Goal: Transaction & Acquisition: Purchase product/service

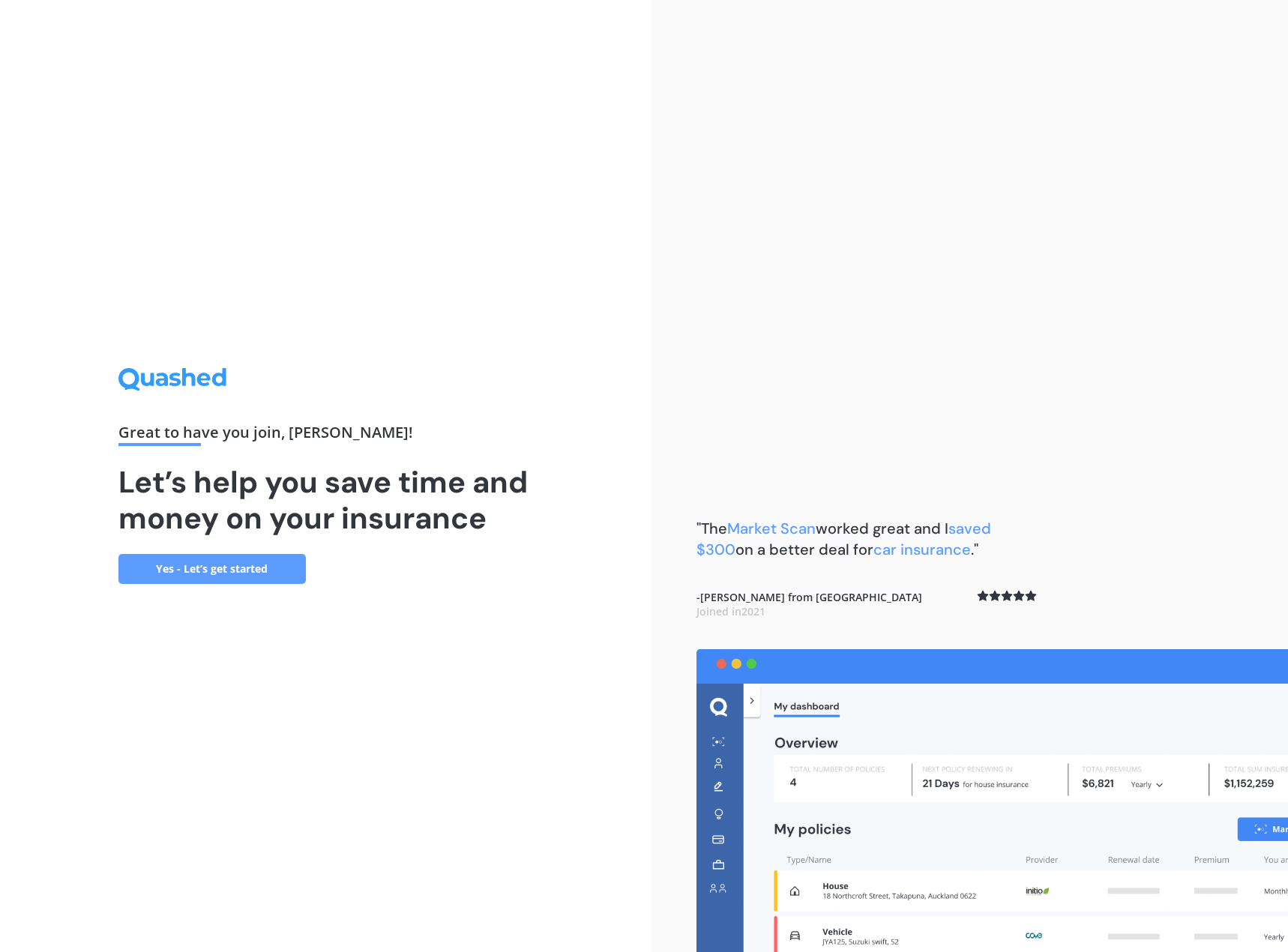
click at [1016, 497] on div ""The Market Scan worked great and I saved $300 on a better deal for car insuran…" at bounding box center [970, 476] width 637 height 952
click at [262, 560] on link "Yes - Let’s get started" at bounding box center [212, 568] width 187 height 30
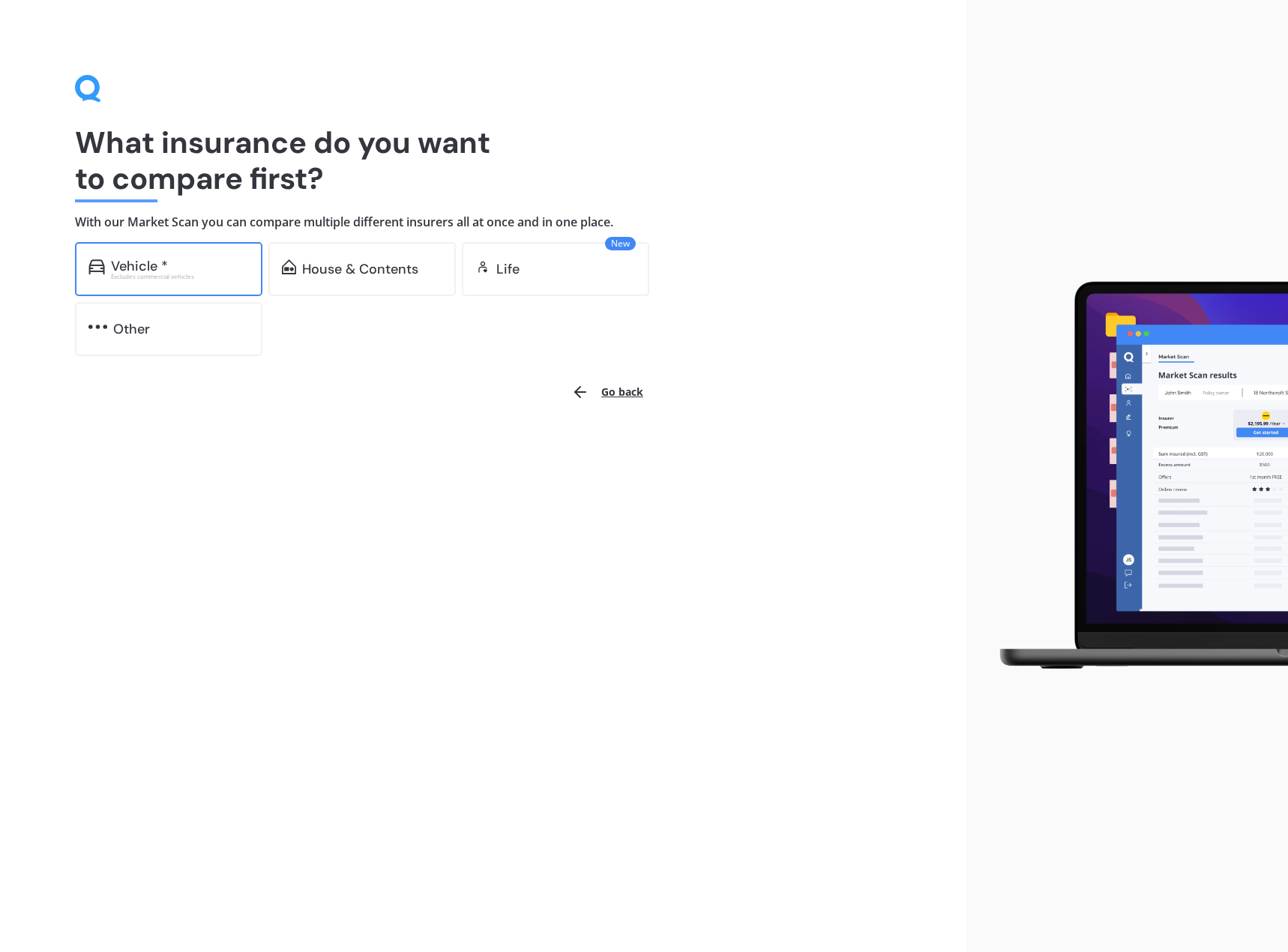
click at [203, 259] on div "Vehicle *" at bounding box center [179, 266] width 138 height 15
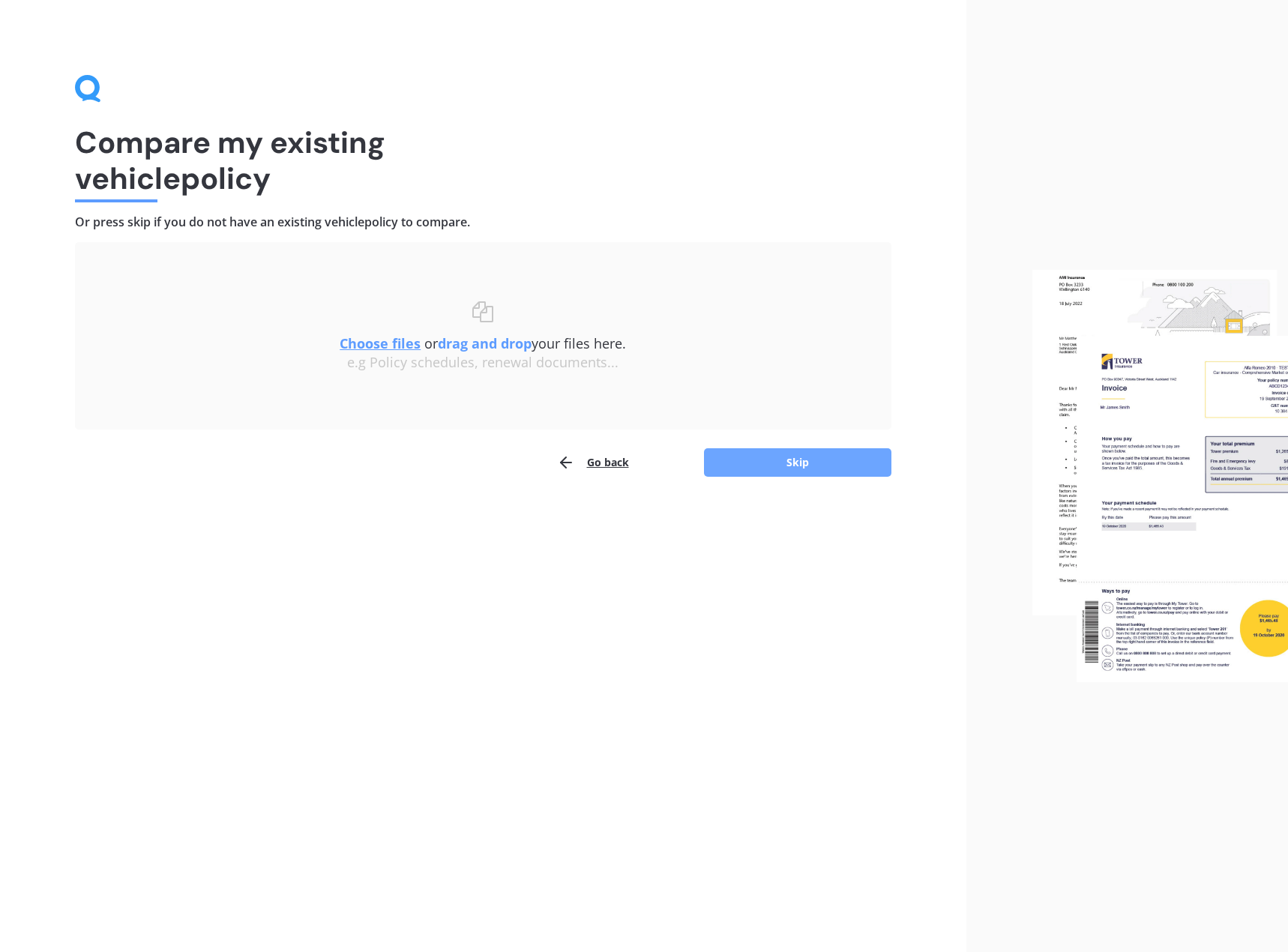
click at [793, 472] on button "Skip" at bounding box center [797, 463] width 187 height 29
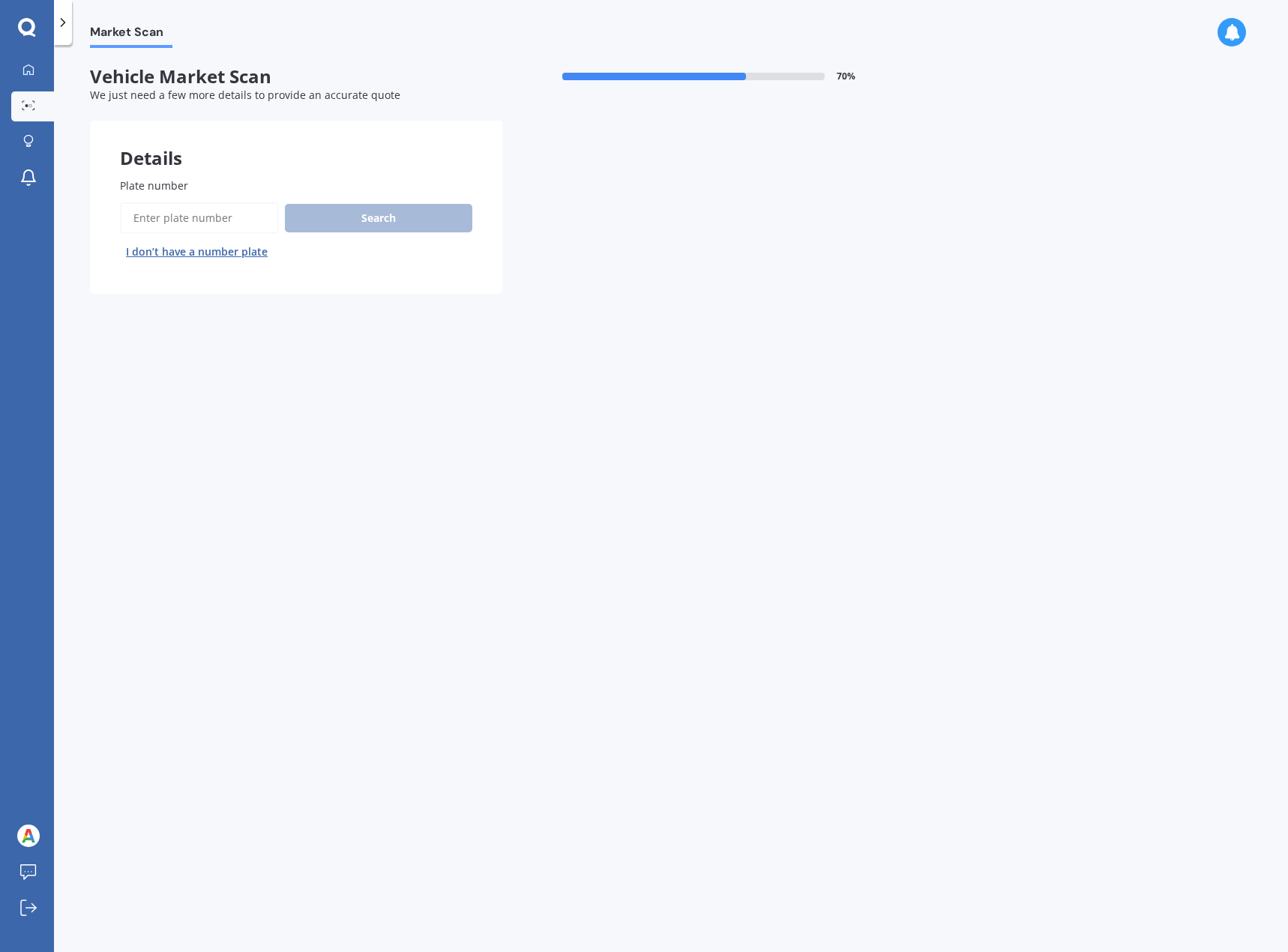
click at [230, 217] on input "Plate number" at bounding box center [199, 218] width 159 height 32
paste input "QQN471"
type input "QQN471"
click at [0, 0] on button "Next" at bounding box center [0, 0] width 0 height 0
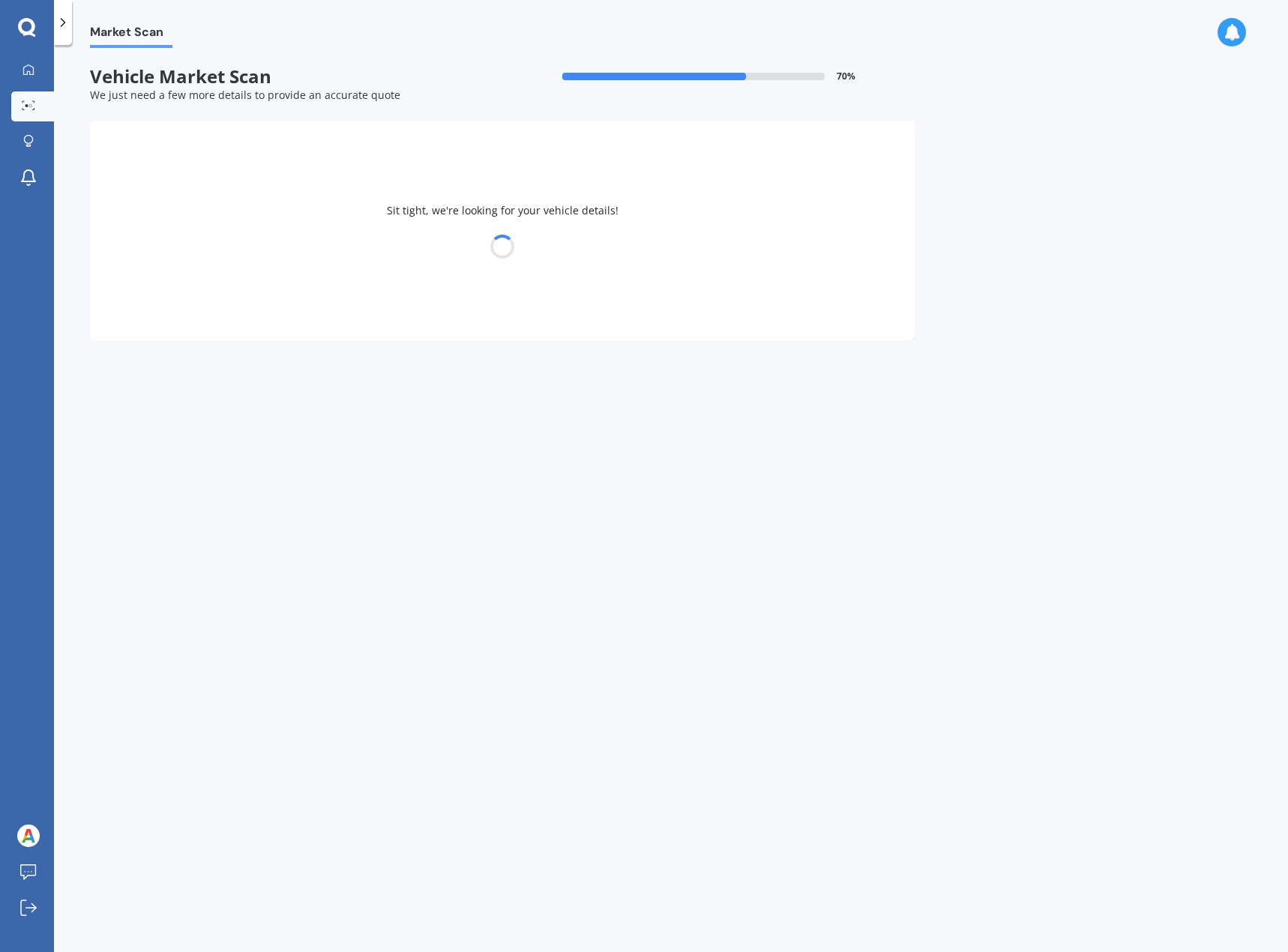
select select "AUDI"
select select "S3"
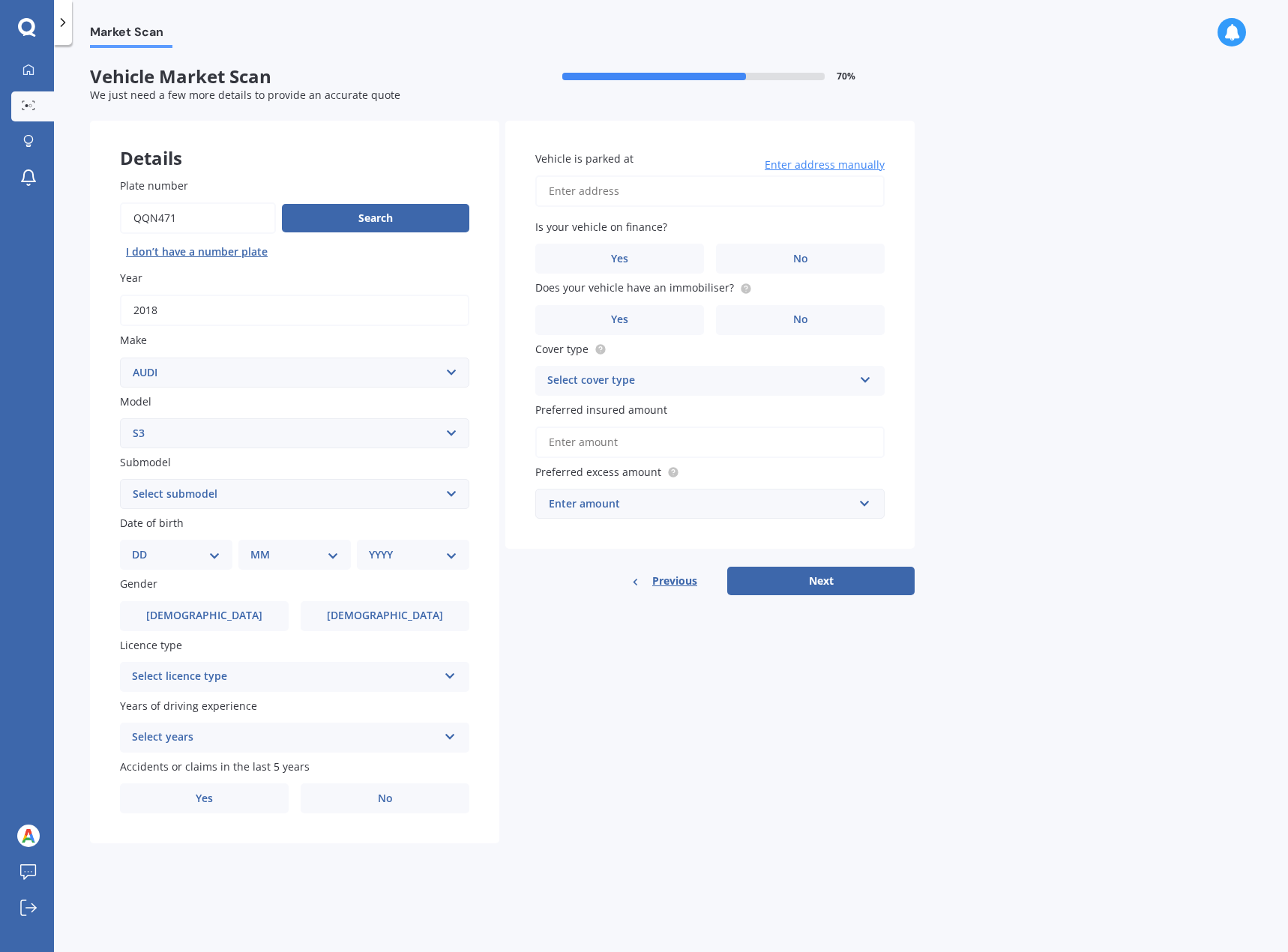
click at [324, 492] on select "Select submodel (All)" at bounding box center [294, 494] width 349 height 30
click at [289, 490] on select "Select submodel (All)" at bounding box center [294, 494] width 349 height 30
click at [195, 532] on div "Date of birth DD 01 02 03 04 05 06 07 08 09 10 11 12 13 14 15 16 17 18 19 20 21…" at bounding box center [294, 542] width 349 height 55
click at [188, 552] on select "DD 01 02 03 04 05 06 07 08 09 10 11 12 13 14 15 16 17 18 19 20 21 22 23 24 25 2…" at bounding box center [176, 555] width 89 height 16
select select "17"
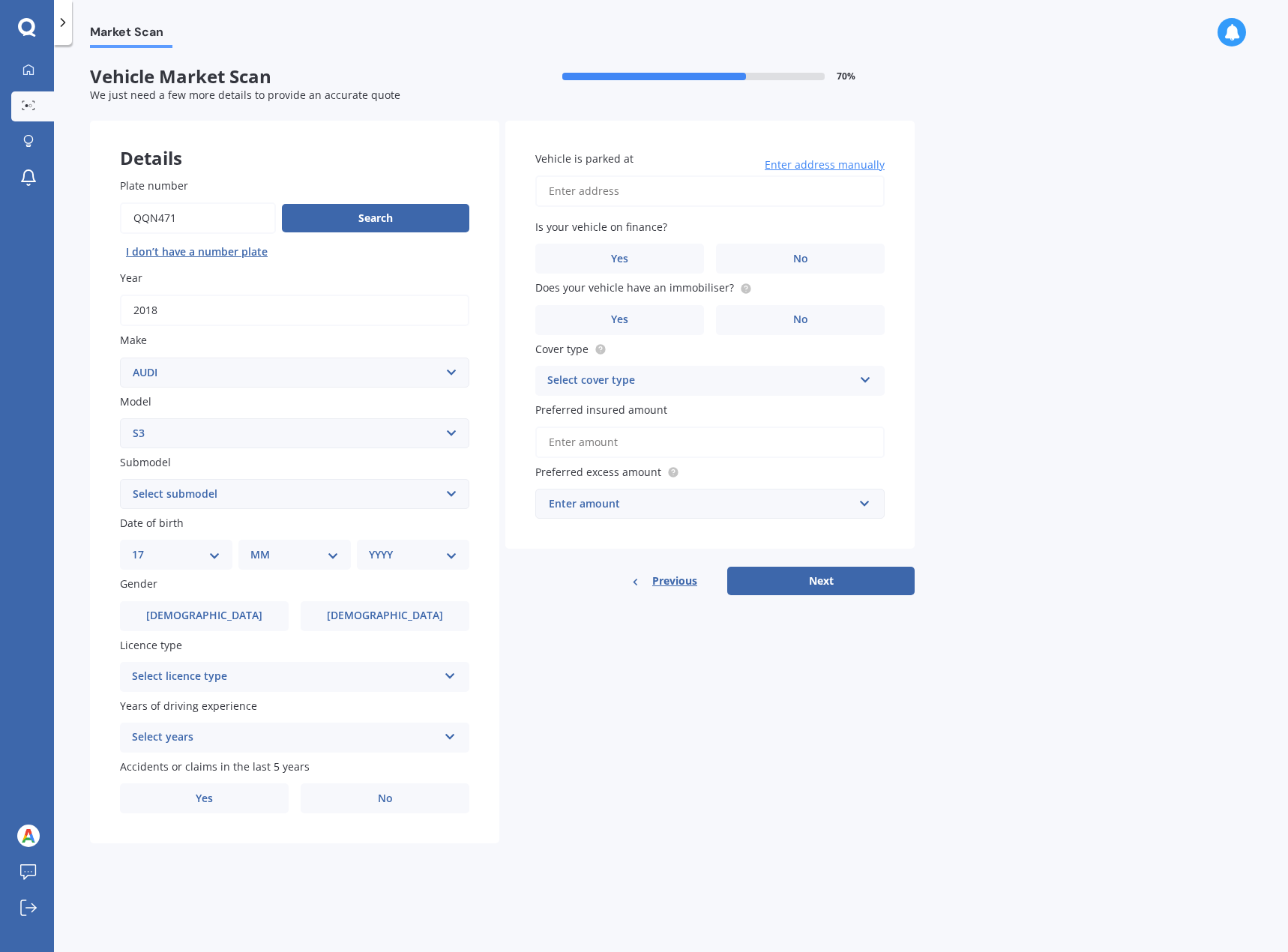
click at [144, 546] on select "DD 01 02 03 04 05 06 07 08 09 10 11 12 13 14 15 16 17 18 19 20 21 22 23 24 25 2…" at bounding box center [176, 555] width 89 height 16
click at [283, 562] on div "MM 01 02 03 04 05 06 07 08 09 10 11 12" at bounding box center [297, 555] width 107 height 30
click at [283, 561] on select "MM 01 02 03 04 05 06 07 08 09 10 11 12" at bounding box center [297, 555] width 82 height 16
select select "12"
click at [256, 546] on select "MM 01 02 03 04 05 06 07 08 09 10 11 12" at bounding box center [297, 555] width 82 height 16
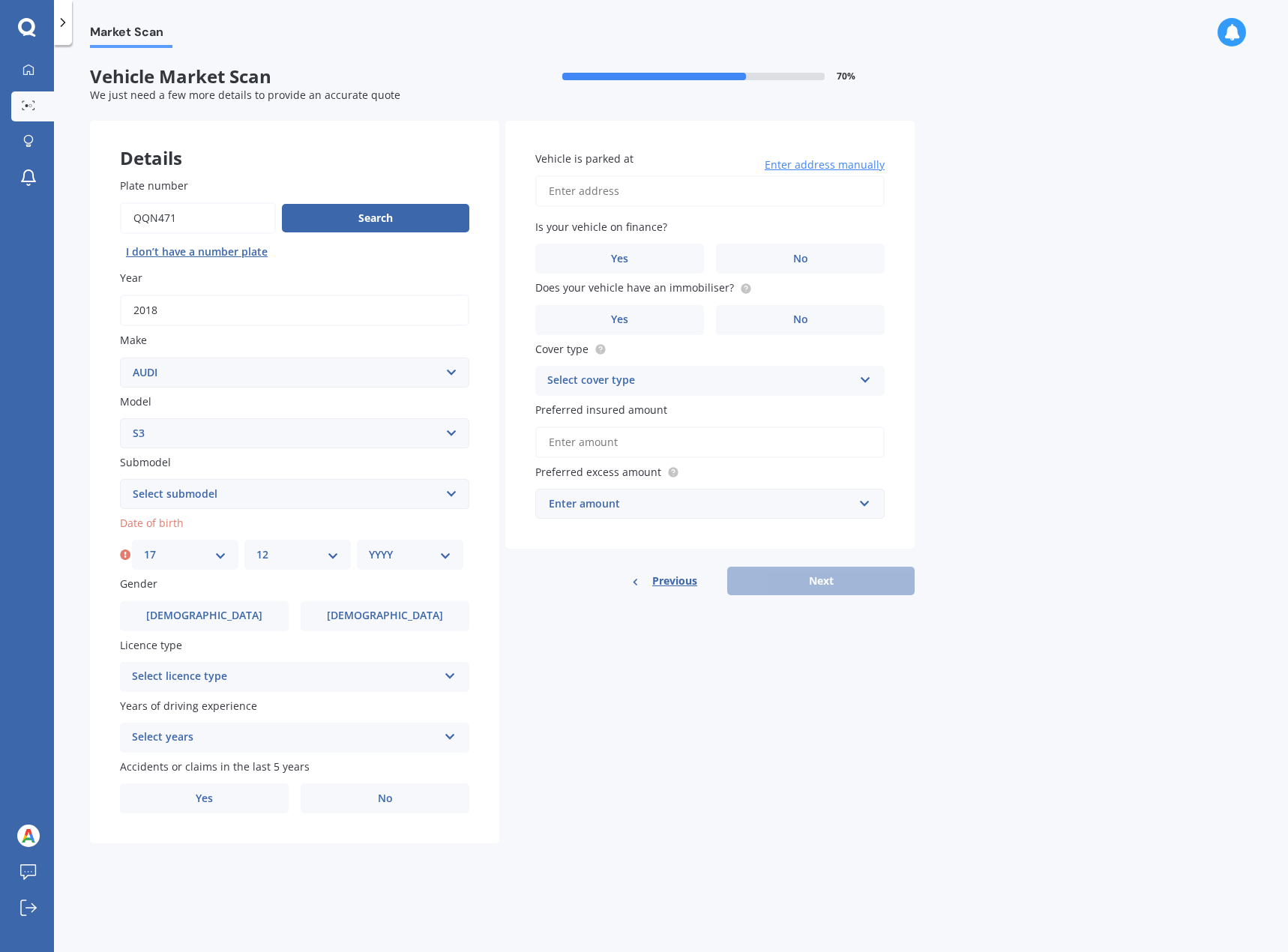
click at [415, 536] on div "Date of birth DD 01 02 03 04 05 06 07 08 09 10 11 12 13 14 15 16 17 18 19 20 21…" at bounding box center [294, 542] width 349 height 55
click at [414, 546] on div "YYYY 2025 2024 2023 2022 2021 2020 2019 2018 2017 2016 2015 2014 2013 2012 2011…" at bounding box center [410, 555] width 107 height 30
click at [419, 549] on select "YYYY 2025 2024 2023 2022 2021 2020 2019 2018 2017 2016 2015 2014 2013 2012 2011…" at bounding box center [410, 555] width 82 height 16
select select "2003"
click at [369, 546] on select "YYYY 2025 2024 2023 2022 2021 2020 2019 2018 2017 2016 2015 2014 2013 2012 2011…" at bounding box center [410, 555] width 82 height 16
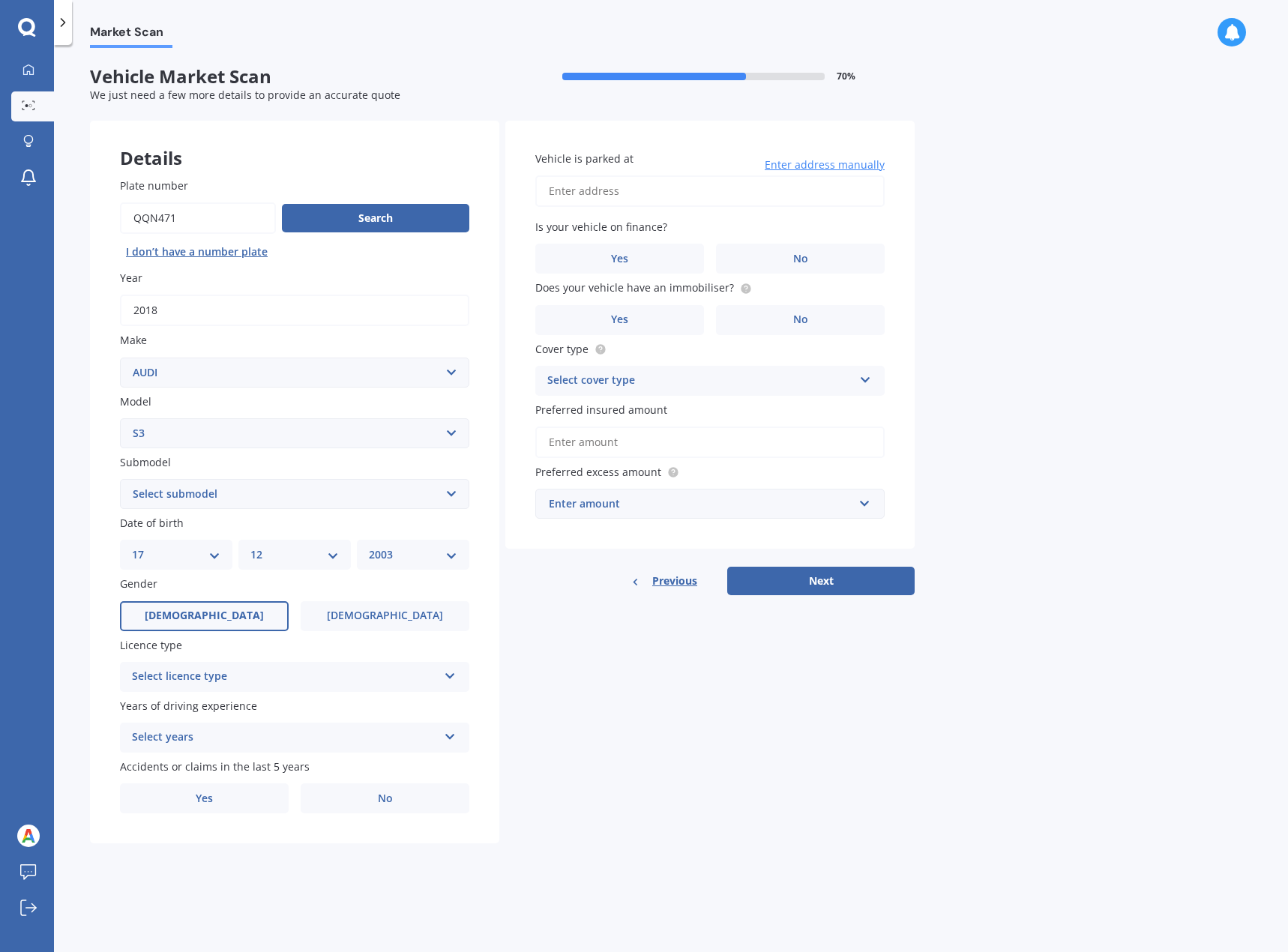
click at [212, 625] on label "[DEMOGRAPHIC_DATA]" at bounding box center [204, 616] width 169 height 30
click at [0, 0] on input "[DEMOGRAPHIC_DATA]" at bounding box center [0, 0] width 0 height 0
click at [417, 671] on div "Select licence type" at bounding box center [285, 677] width 306 height 18
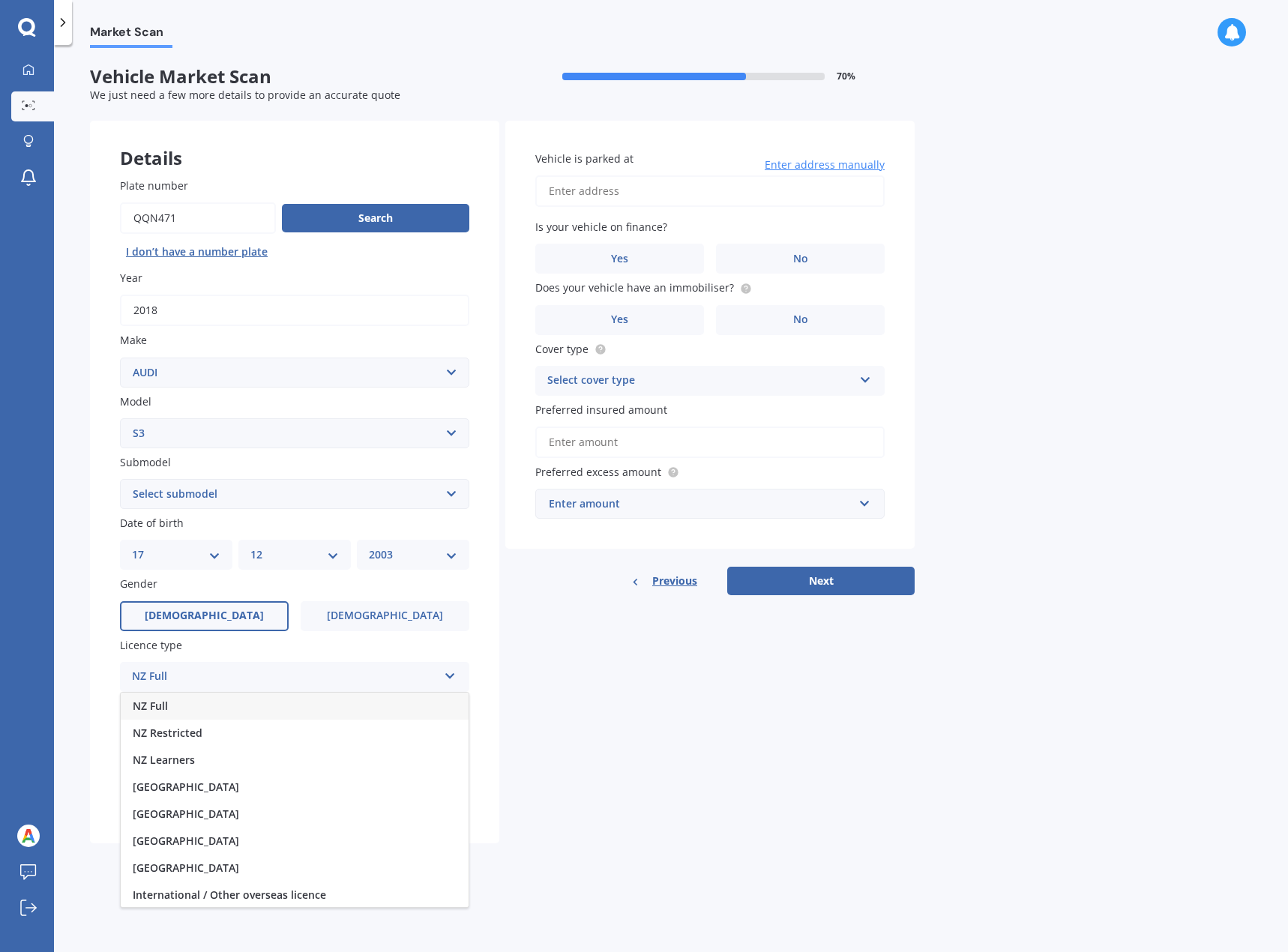
click at [272, 702] on div "NZ Full" at bounding box center [294, 706] width 348 height 27
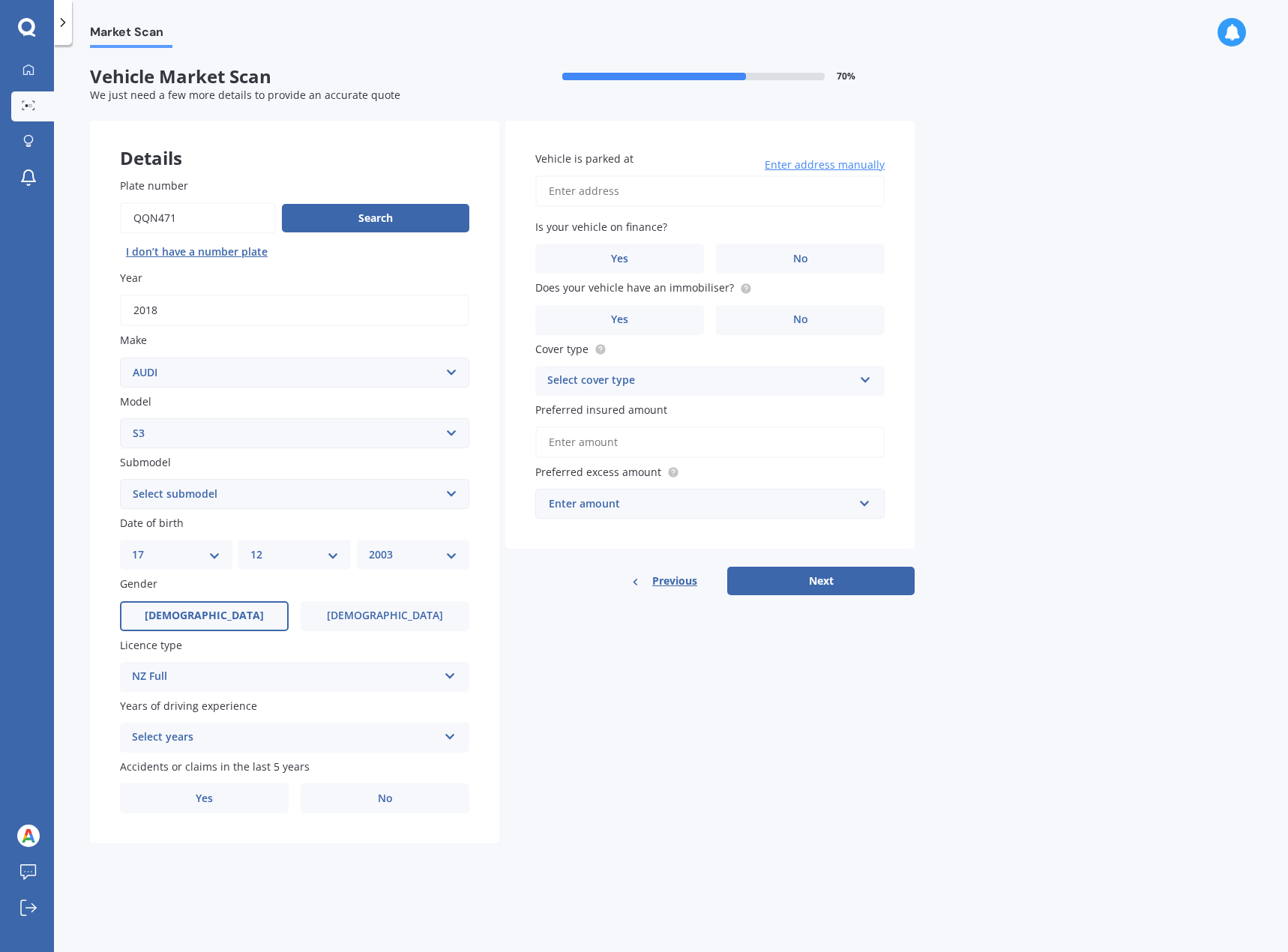
click at [209, 732] on div "Select years" at bounding box center [285, 738] width 306 height 18
click at [184, 758] on div "5 or more years" at bounding box center [294, 766] width 348 height 27
click at [378, 794] on span "No" at bounding box center [385, 799] width 15 height 13
click at [0, 0] on input "No" at bounding box center [0, 0] width 0 height 0
click at [685, 200] on input "Vehicle is parked at" at bounding box center [709, 191] width 349 height 32
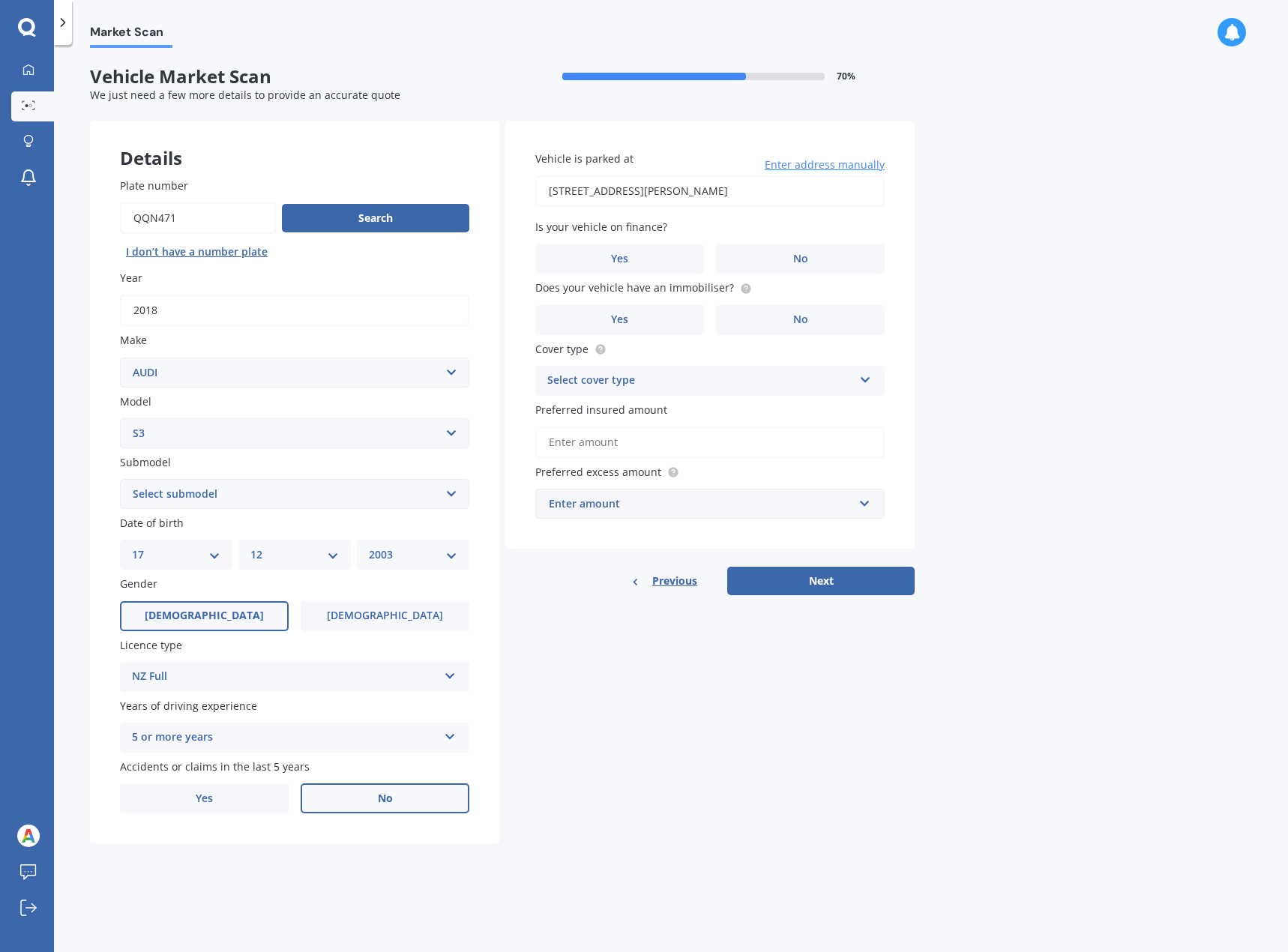
click at [642, 192] on input "[STREET_ADDRESS][PERSON_NAME]" at bounding box center [709, 191] width 349 height 32
click at [835, 178] on input "[STREET_ADDRESS][PERSON_NAME]" at bounding box center [709, 191] width 349 height 32
click at [828, 186] on input "[STREET_ADDRESS][PERSON_NAME]" at bounding box center [709, 191] width 349 height 32
type input "[STREET_ADDRESS][PERSON_NAME][PERSON_NAME]"
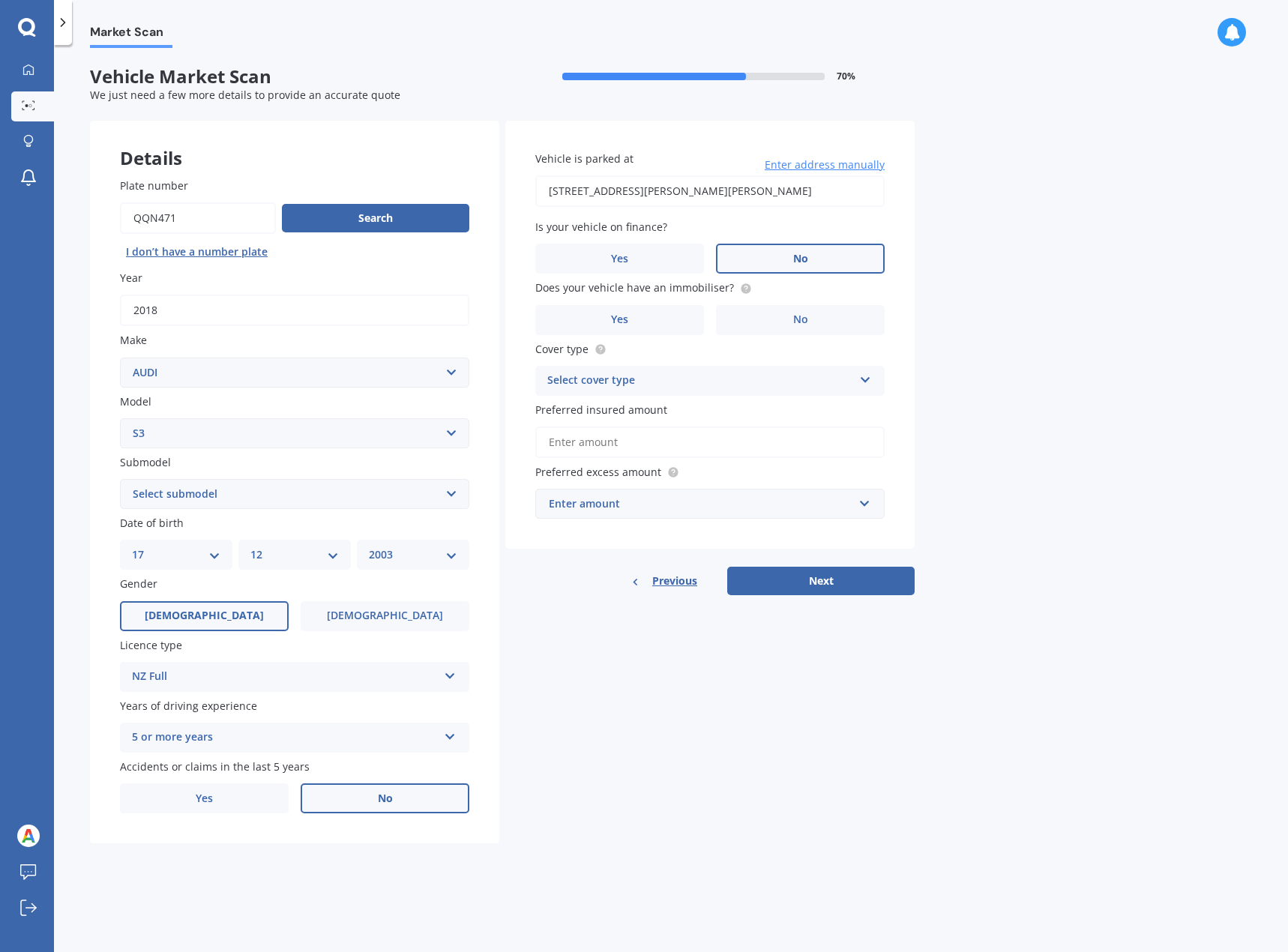
click at [758, 252] on label "No" at bounding box center [800, 258] width 169 height 30
click at [0, 0] on input "No" at bounding box center [0, 0] width 0 height 0
click at [697, 296] on span "Does your vehicle have an immobiliser?" at bounding box center [643, 287] width 217 height 15
click at [662, 311] on label "Yes" at bounding box center [619, 320] width 169 height 30
click at [0, 0] on input "Yes" at bounding box center [0, 0] width 0 height 0
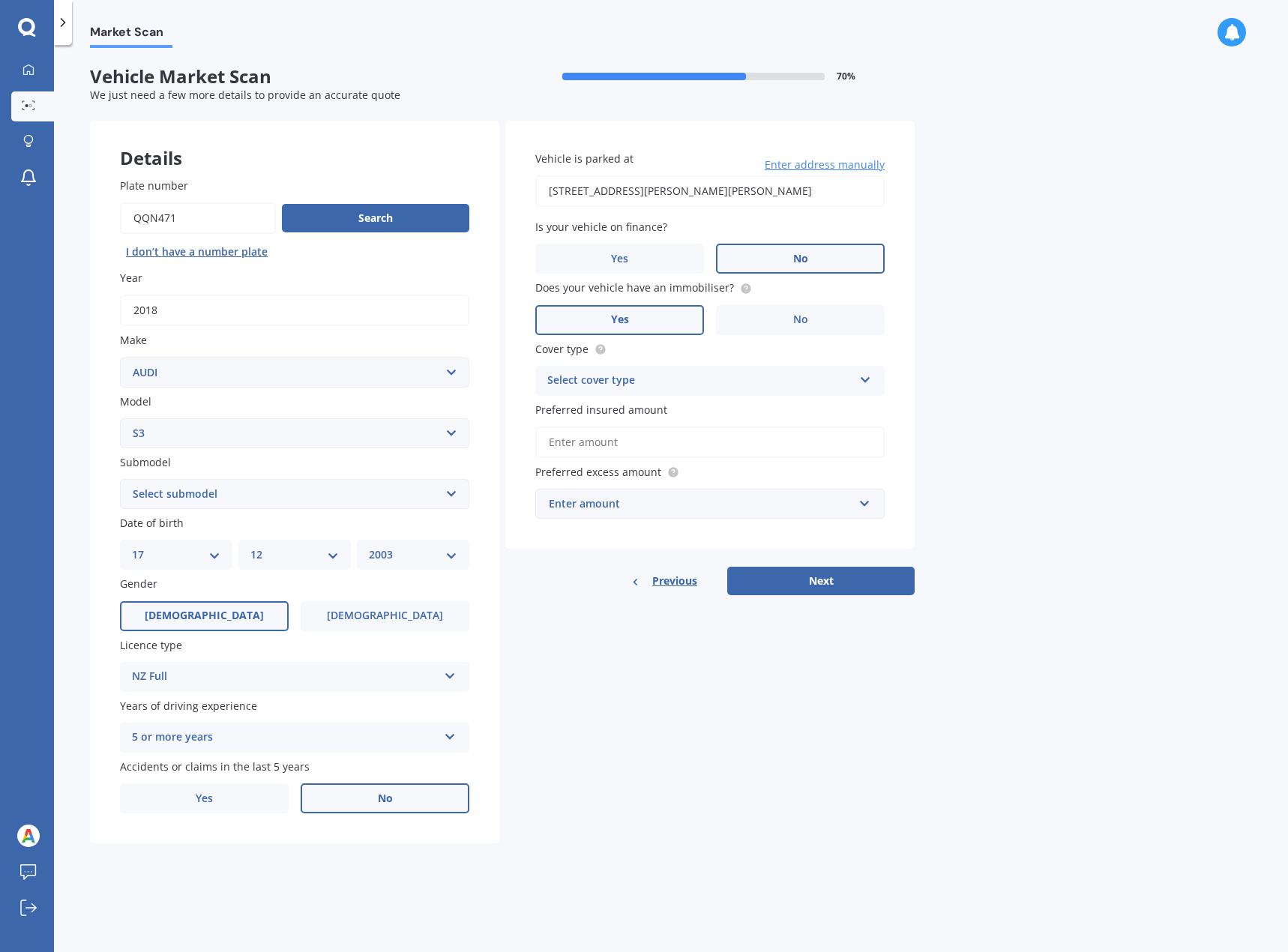
click at [790, 372] on div "Select cover type" at bounding box center [700, 381] width 306 height 18
click at [669, 408] on div "Comprehensive" at bounding box center [709, 410] width 348 height 27
click at [665, 448] on input "Preferred insured amount" at bounding box center [709, 442] width 349 height 32
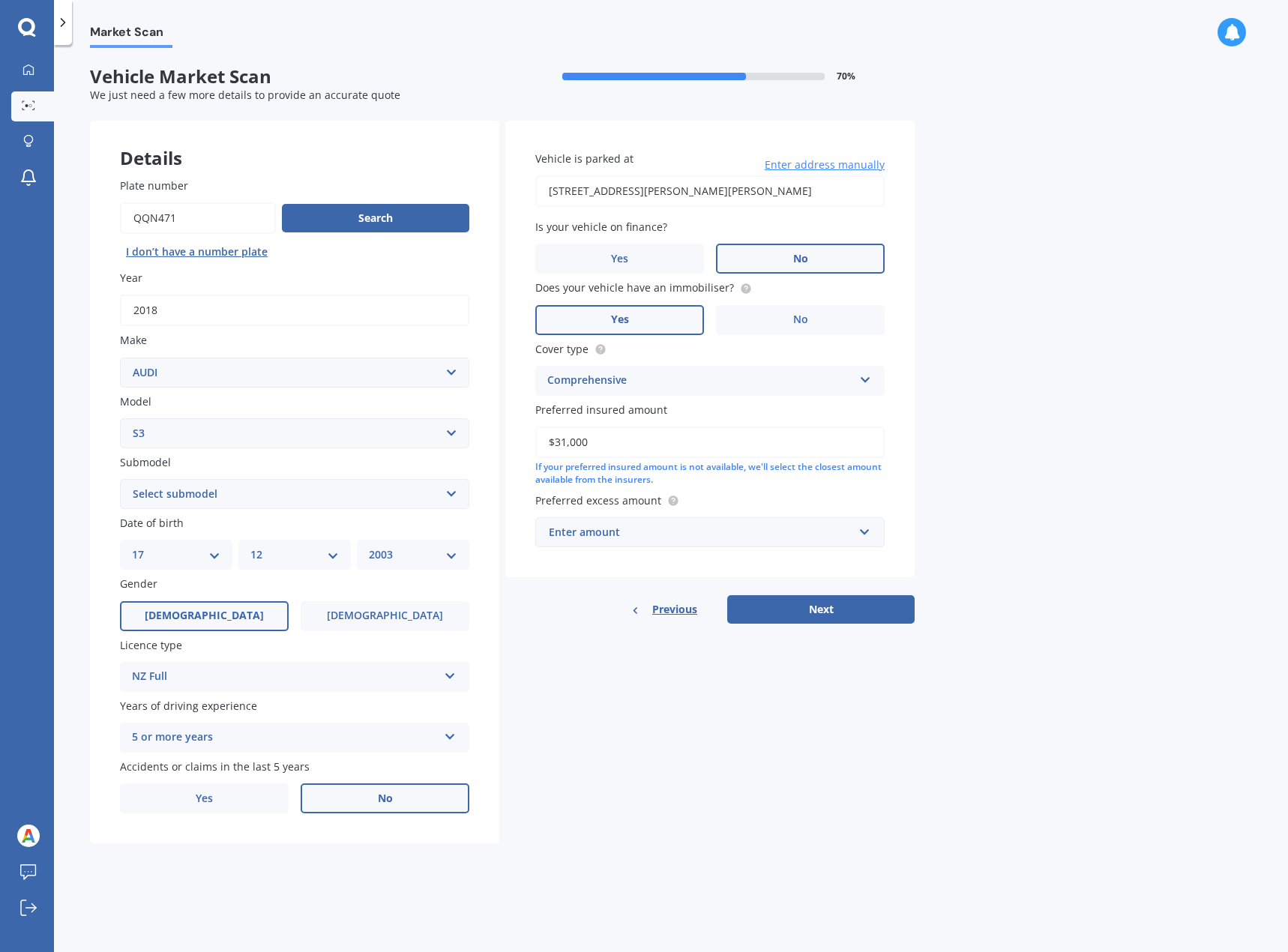
type input "$31,000"
click at [698, 529] on div "Enter amount" at bounding box center [701, 532] width 304 height 16
click at [708, 496] on label "Preferred excess amount" at bounding box center [707, 500] width 344 height 15
click at [678, 520] on input "text" at bounding box center [704, 532] width 335 height 29
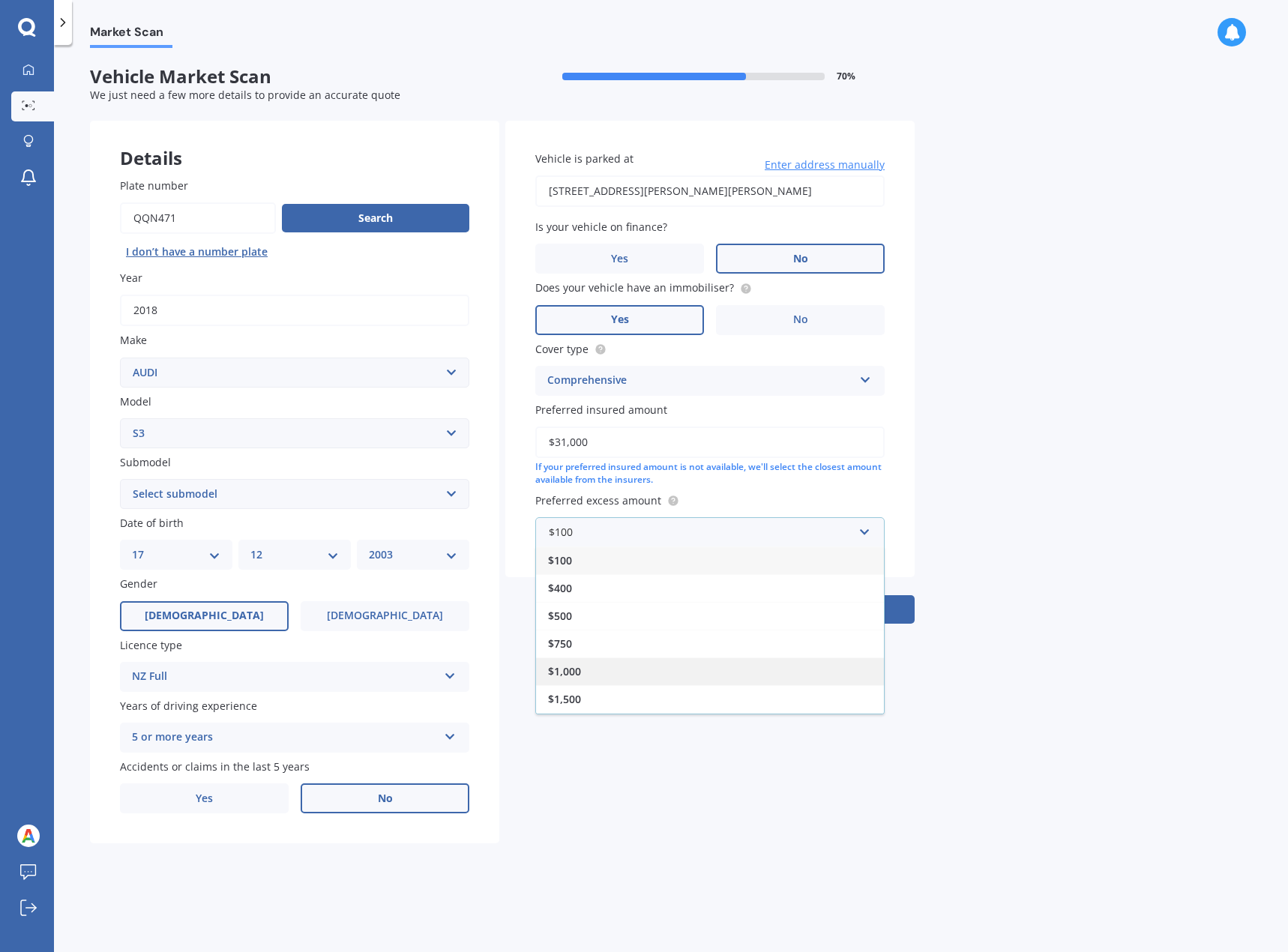
click at [587, 679] on div "$1,000" at bounding box center [709, 671] width 348 height 28
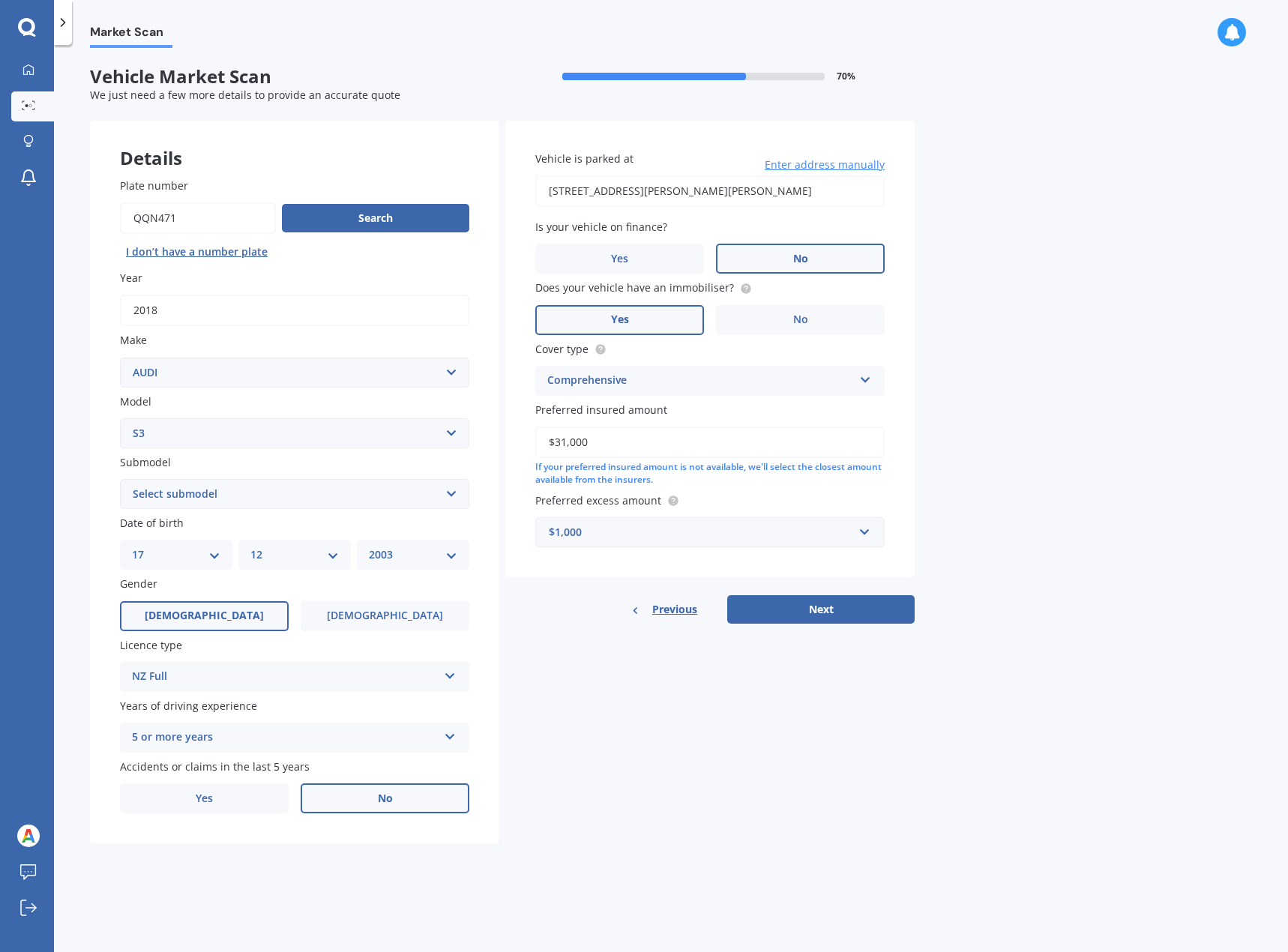
click at [876, 626] on div "Details Plate number Search I don’t have a number plate Year [DATE] Make Select…" at bounding box center [502, 482] width 825 height 723
click at [875, 613] on button "Next" at bounding box center [821, 609] width 187 height 29
drag, startPoint x: 260, startPoint y: 476, endPoint x: 270, endPoint y: 489, distance: 16.4
click at [268, 485] on div "Submodel Select submodel (All)" at bounding box center [294, 481] width 349 height 55
click at [270, 496] on select "Select submodel (All)" at bounding box center [294, 494] width 349 height 30
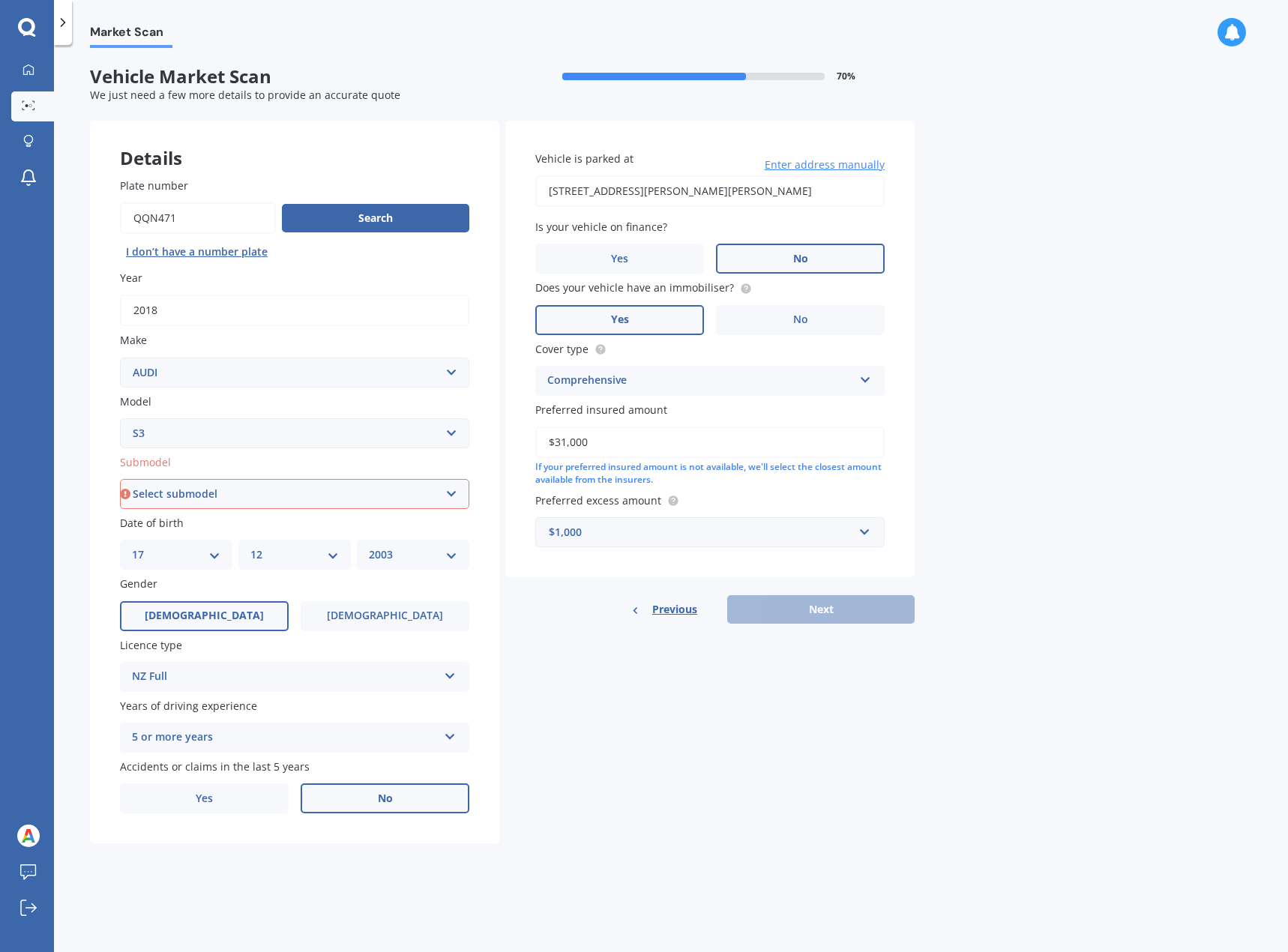
select select "(ALL)"
click at [120, 479] on select "Select submodel (All)" at bounding box center [294, 494] width 349 height 30
click at [839, 620] on button "Next" at bounding box center [821, 609] width 187 height 29
select select "17"
select select "12"
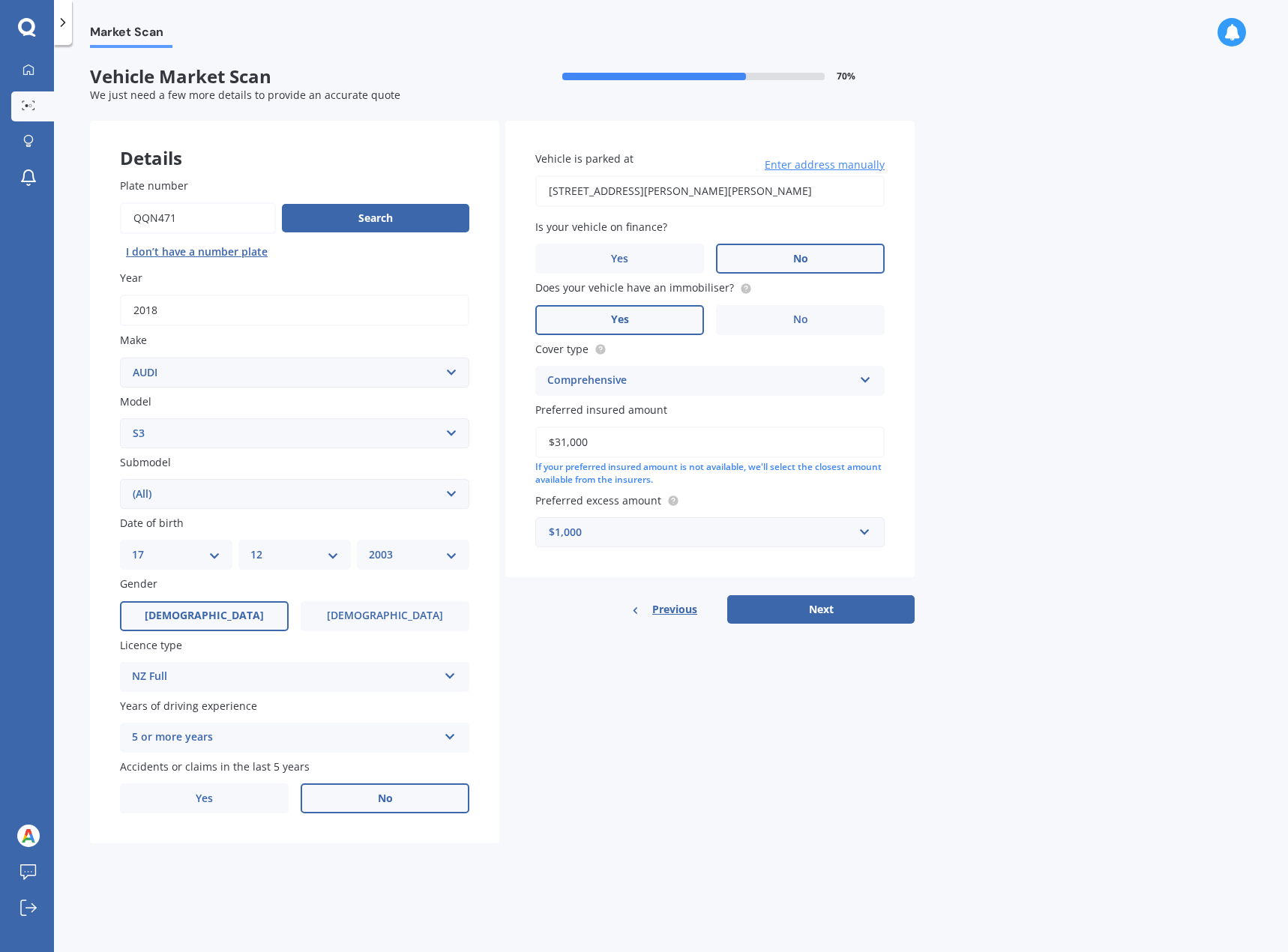
select select "2003"
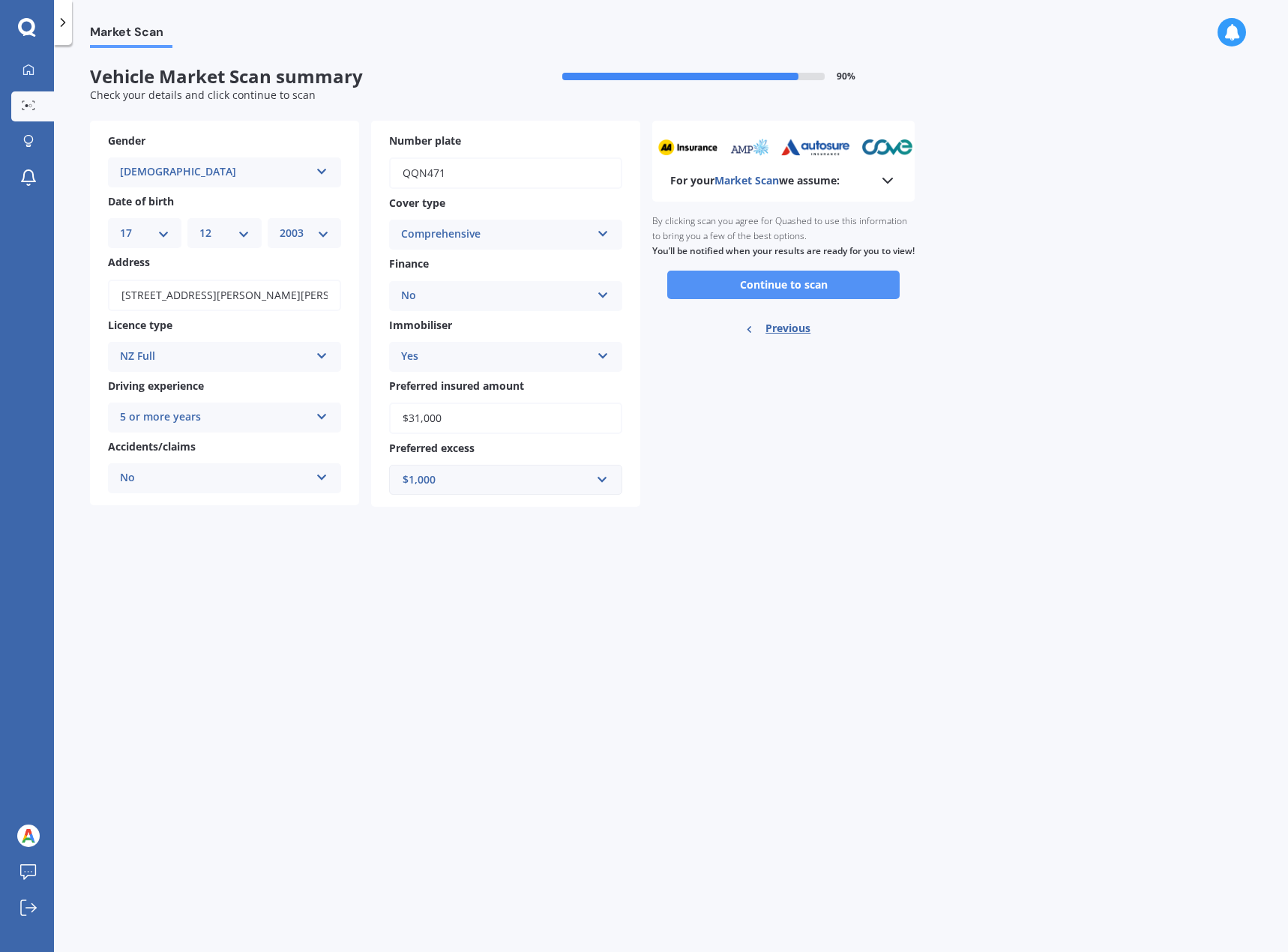
click at [817, 299] on button "Continue to scan" at bounding box center [782, 284] width 232 height 29
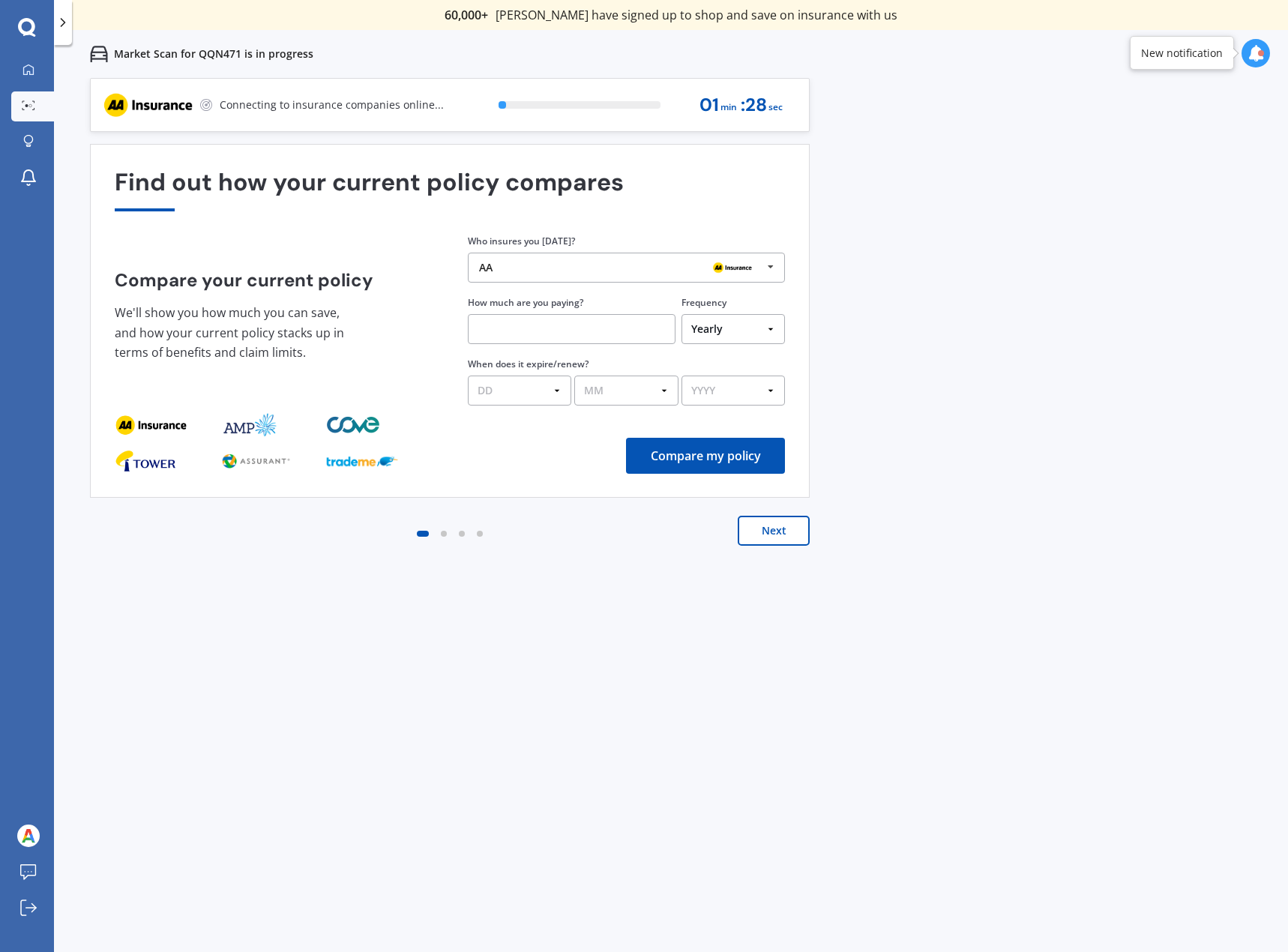
click at [606, 269] on div "AA" at bounding box center [620, 267] width 283 height 12
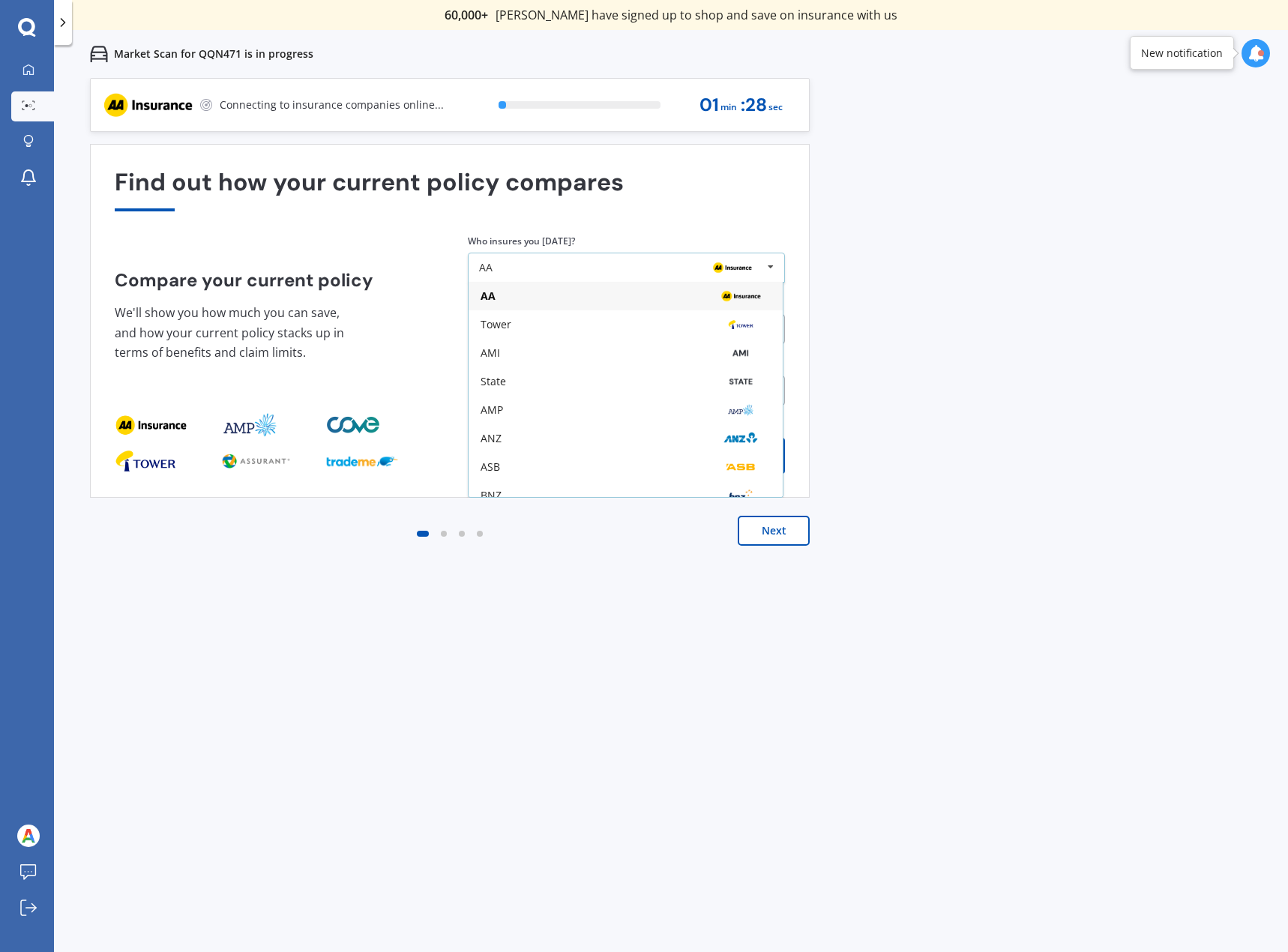
click at [671, 267] on div "AA" at bounding box center [620, 267] width 283 height 12
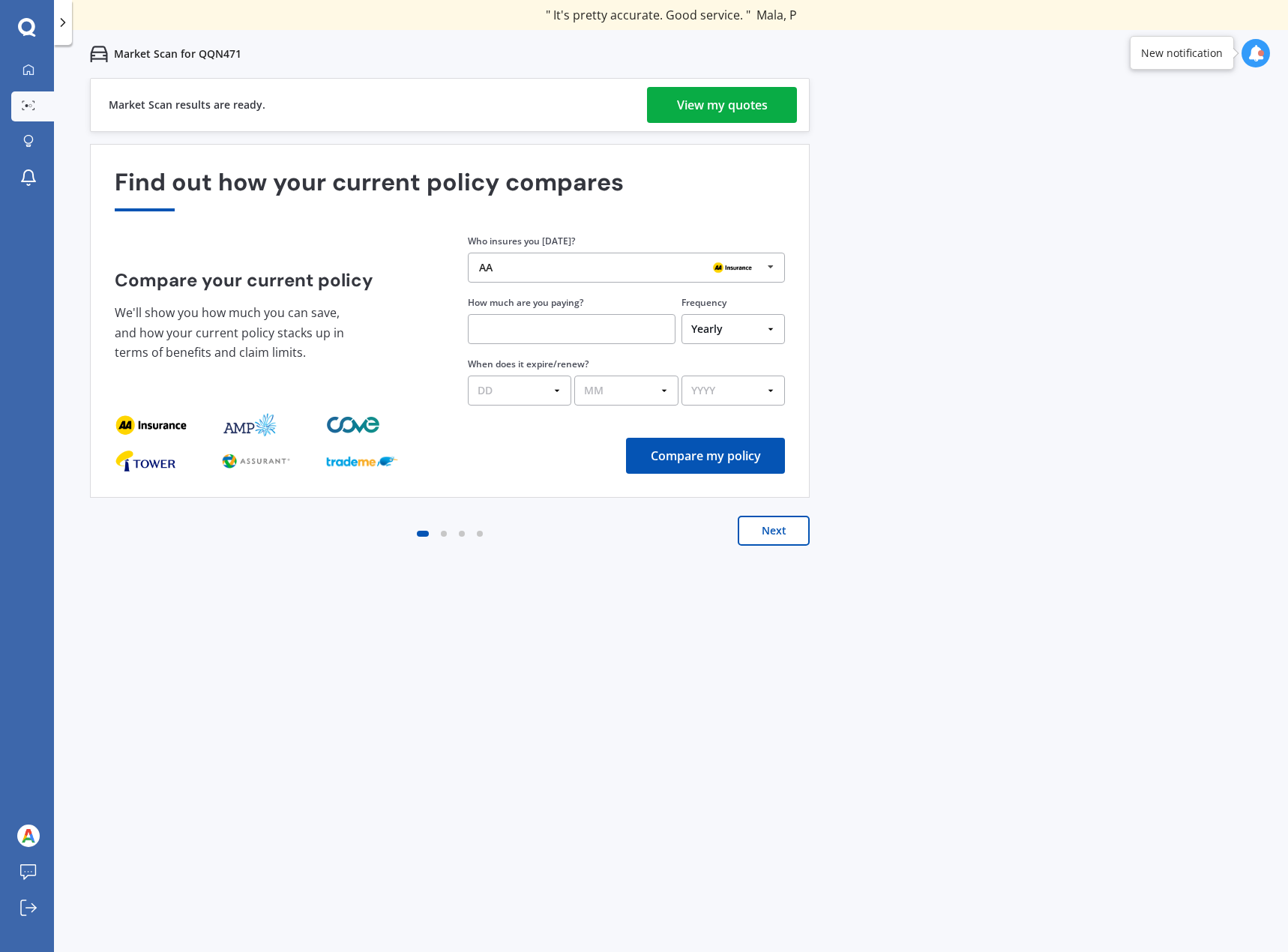
click at [736, 96] on div "View my quotes" at bounding box center [721, 105] width 90 height 36
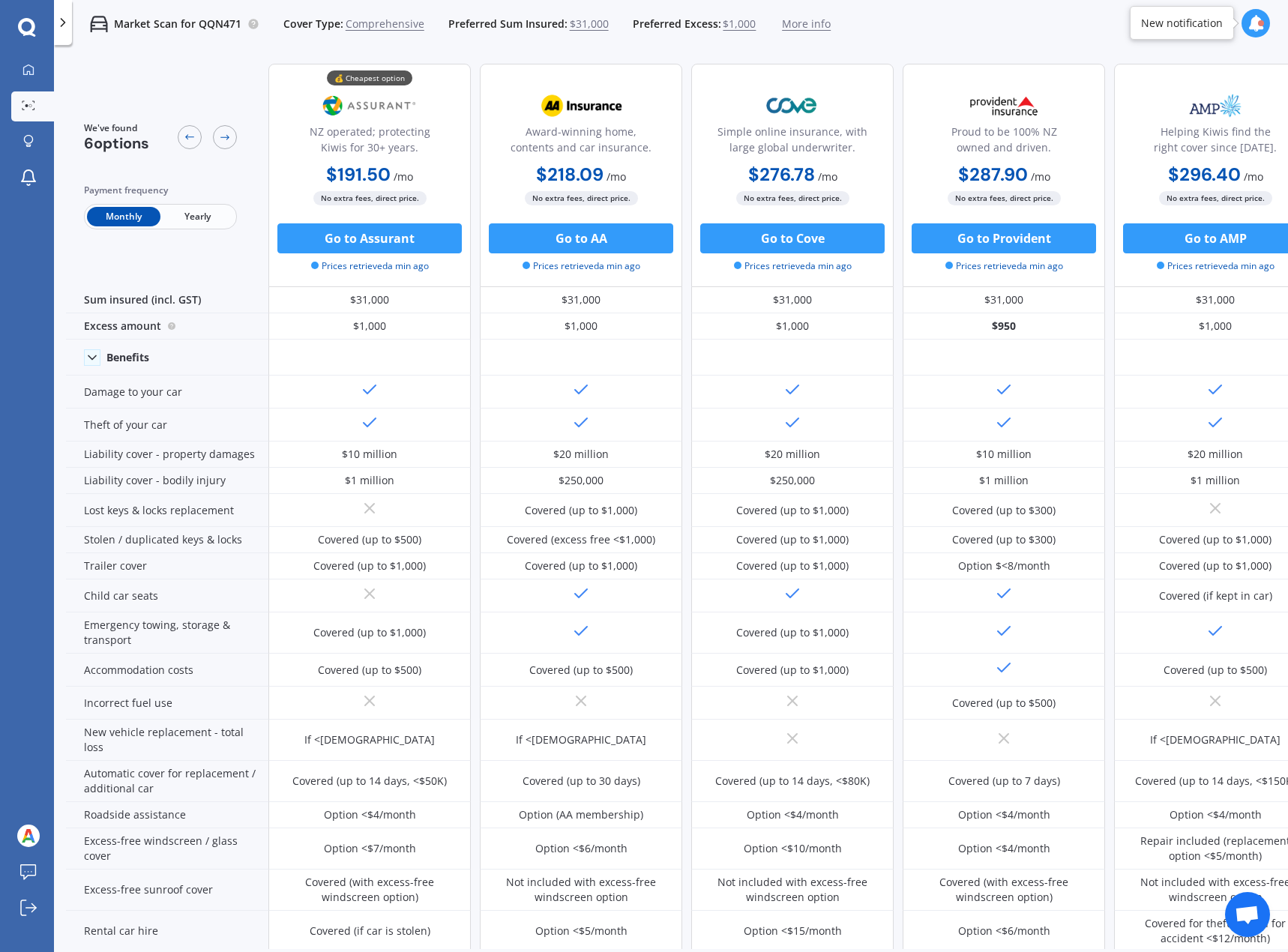
click at [190, 218] on span "Yearly" at bounding box center [197, 217] width 73 height 20
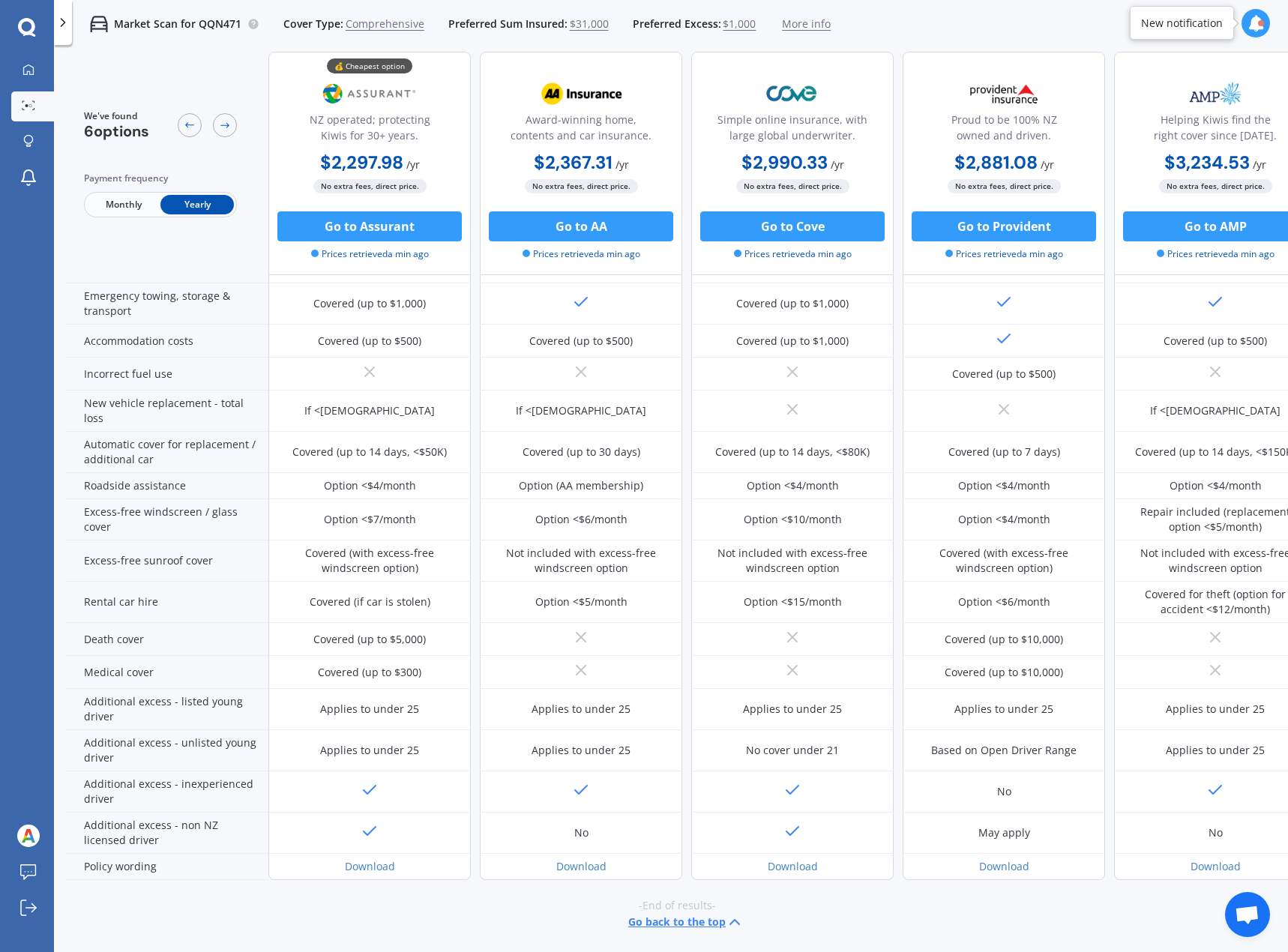
scroll to position [339, 0]
